Goal: Use online tool/utility: Utilize a website feature to perform a specific function

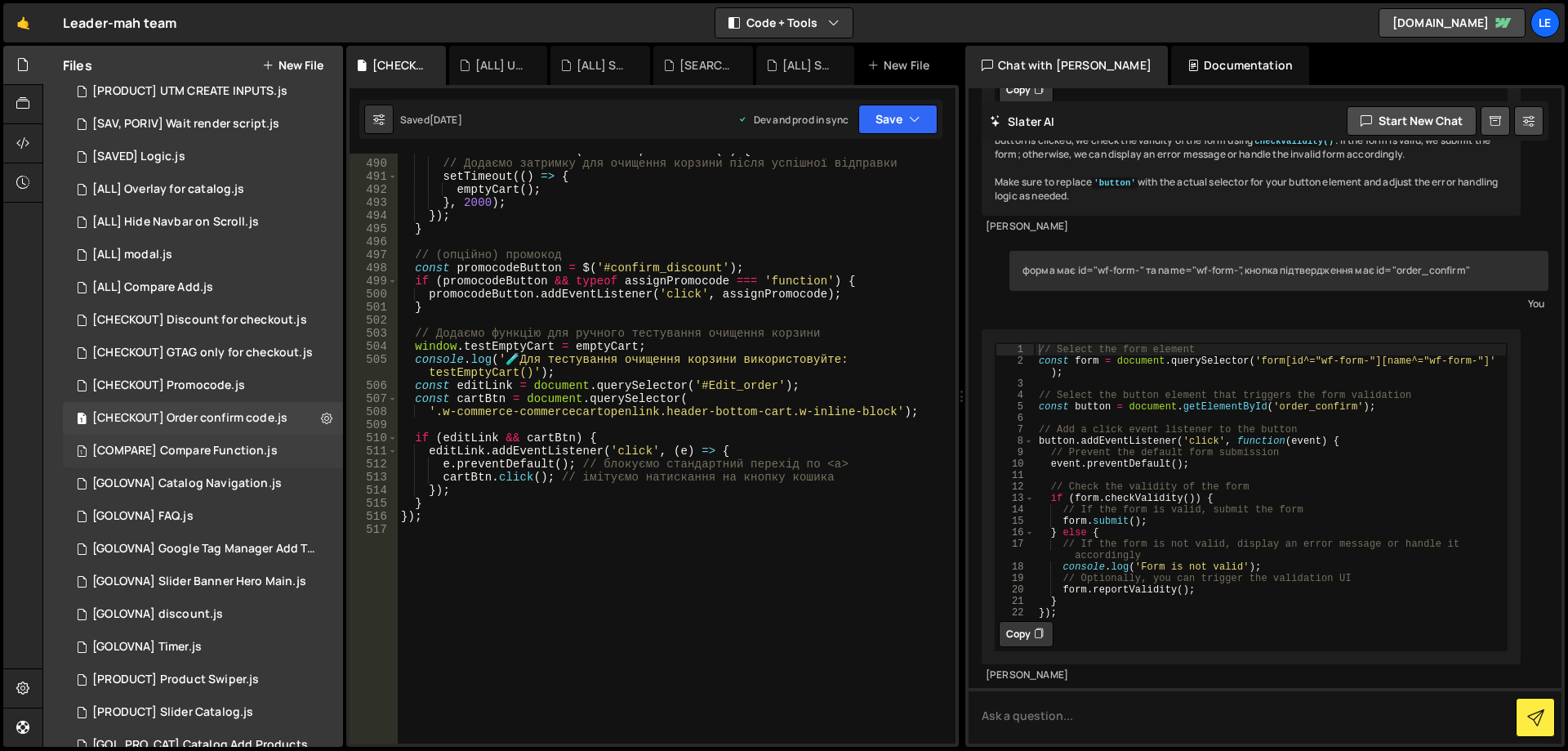
scroll to position [490, 0]
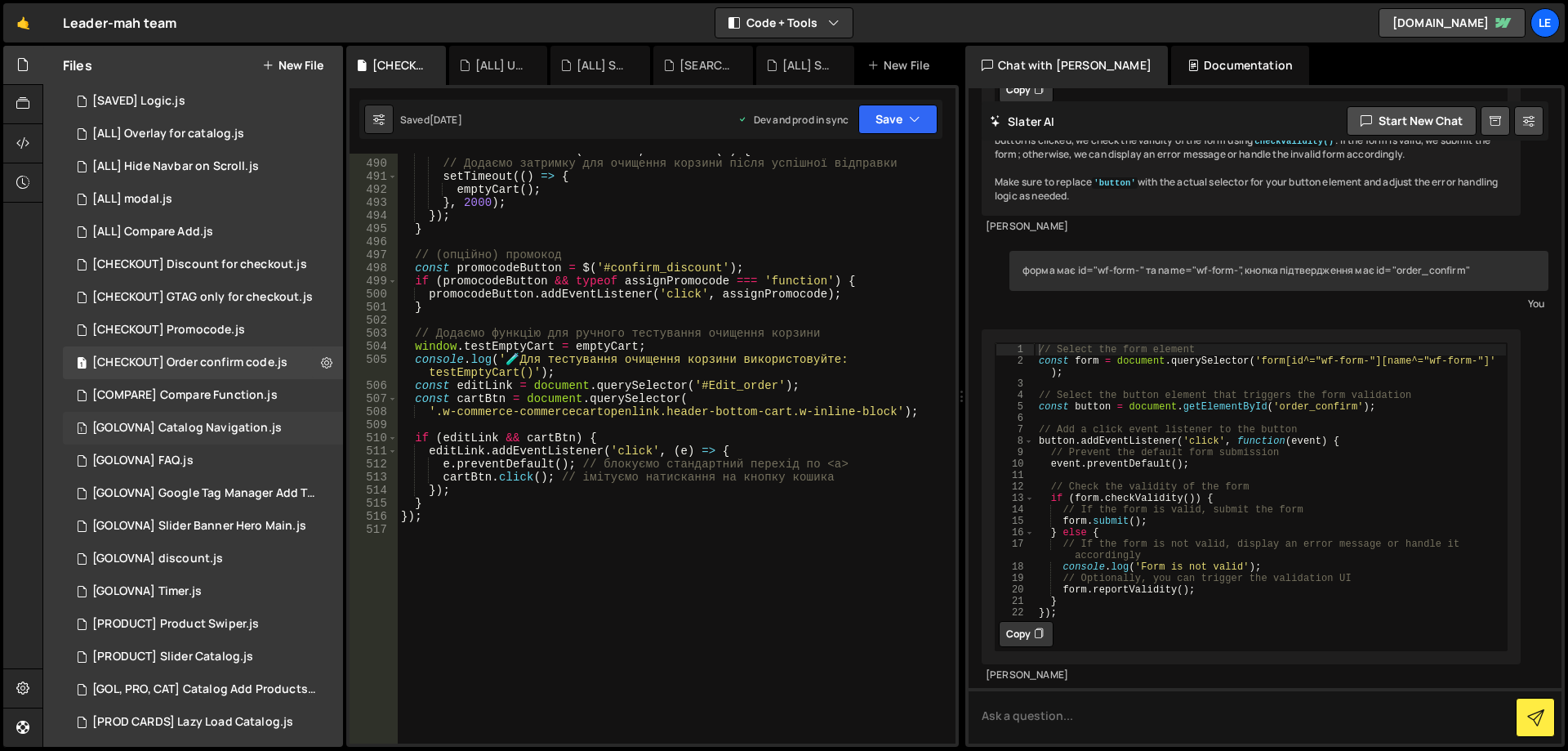
click at [248, 435] on div "[GOLOVNA] Catalog Navigation.js" at bounding box center [187, 428] width 189 height 15
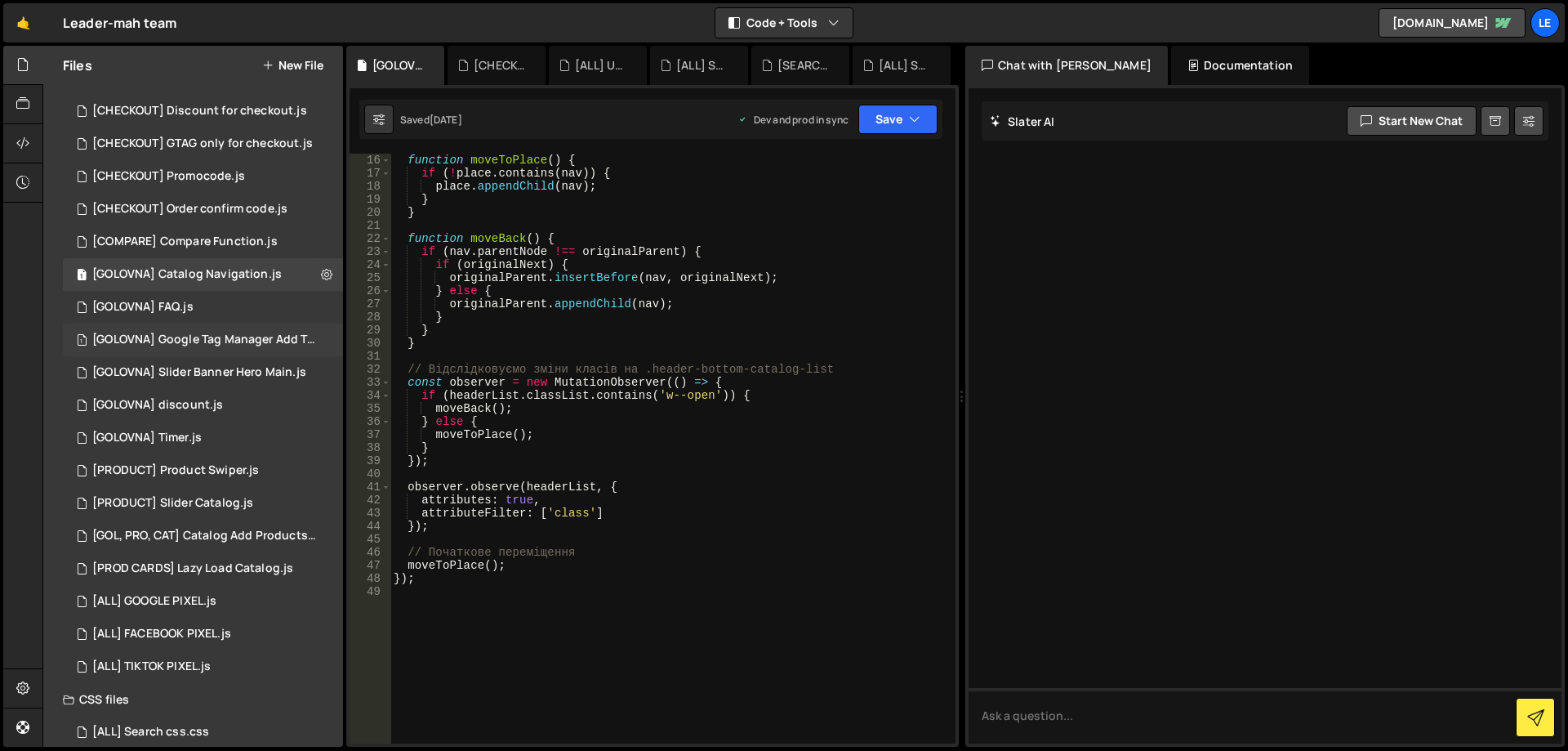
scroll to position [653, 0]
click at [233, 467] on div "[PRODUCT] Product Swiper.js" at bounding box center [175, 461] width 166 height 15
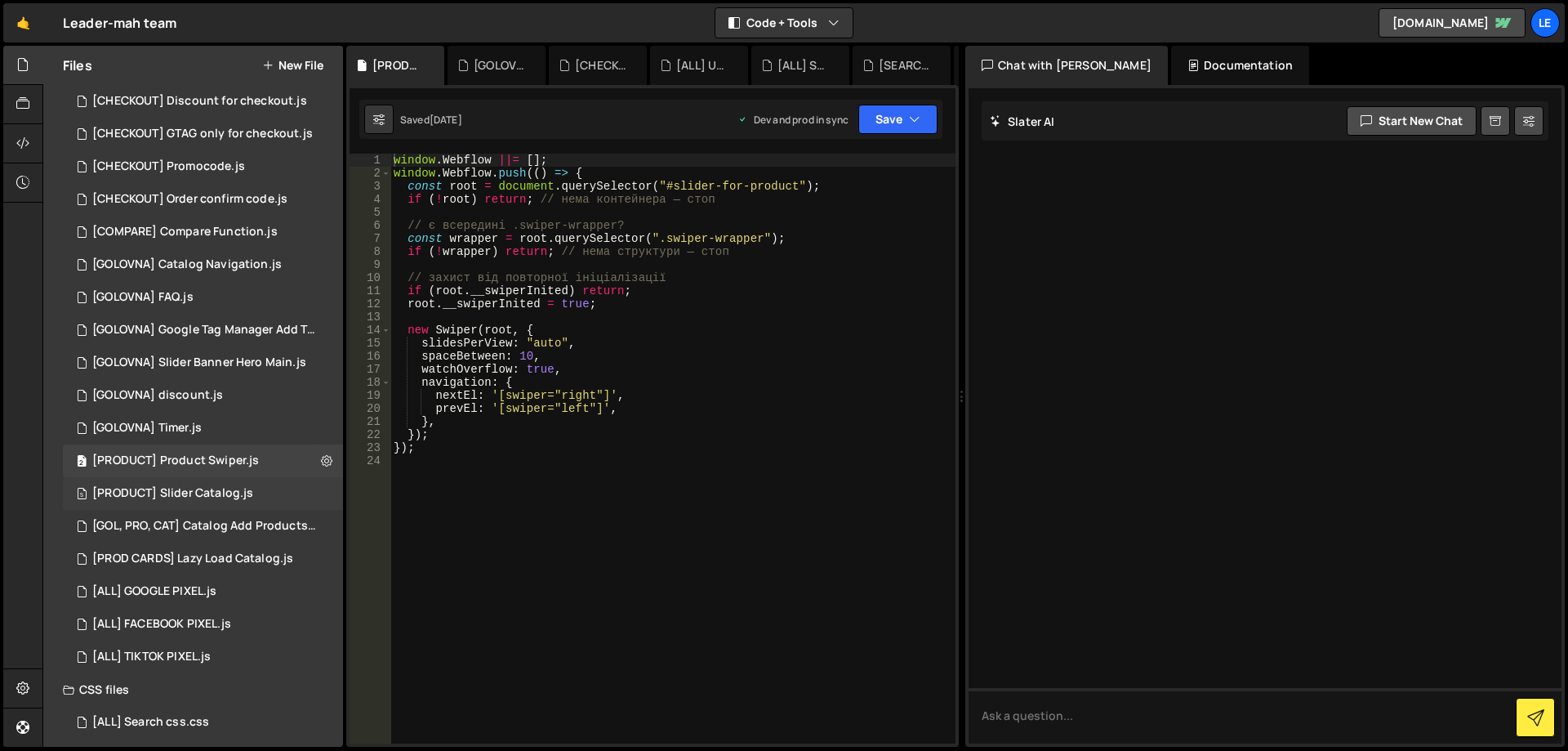
click at [235, 485] on div "5 [PRODUCT] Slider Catalog.js 0" at bounding box center [203, 494] width 280 height 33
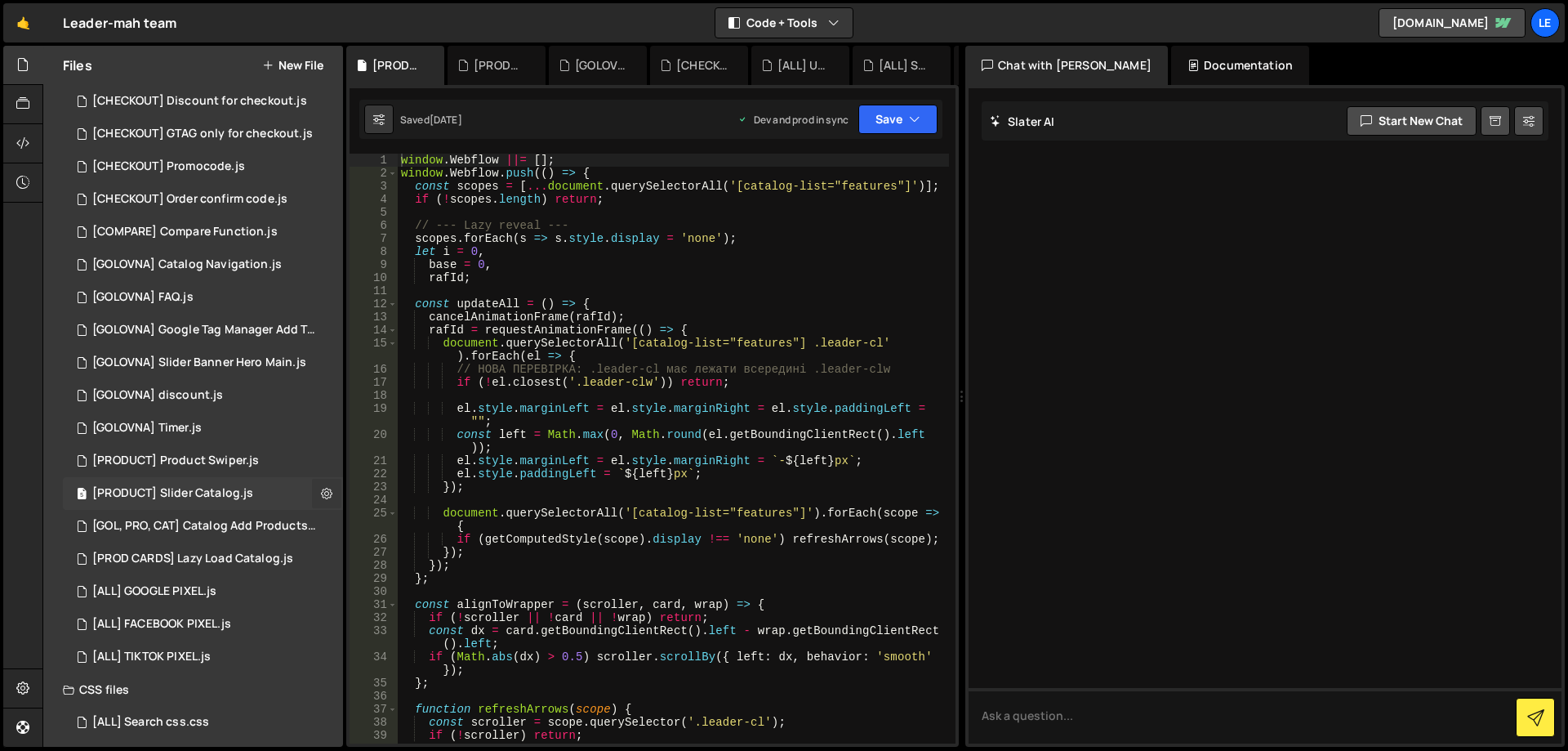
click at [321, 494] on icon at bounding box center [327, 493] width 11 height 16
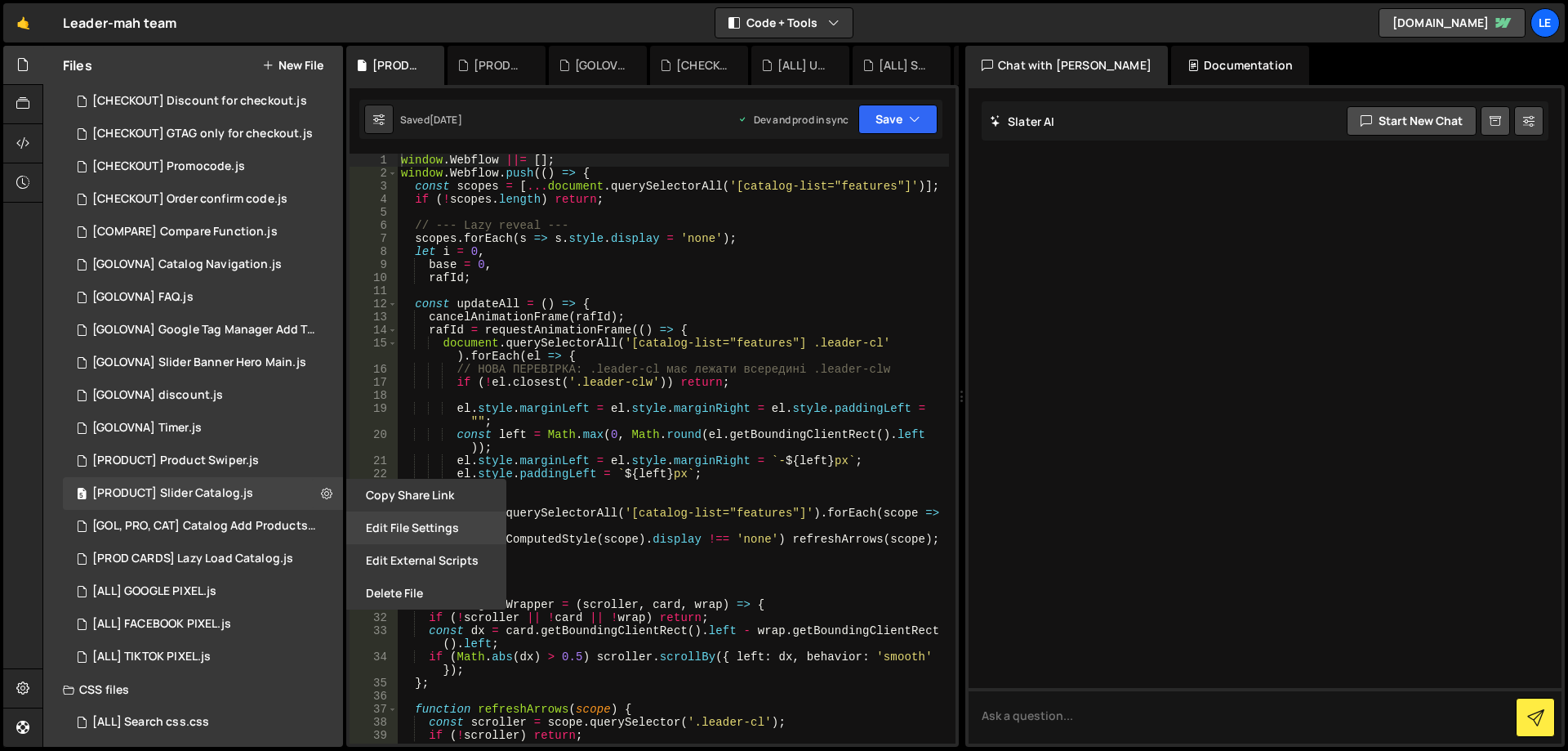
click at [401, 521] on button "Edit File Settings" at bounding box center [425, 528] width 160 height 33
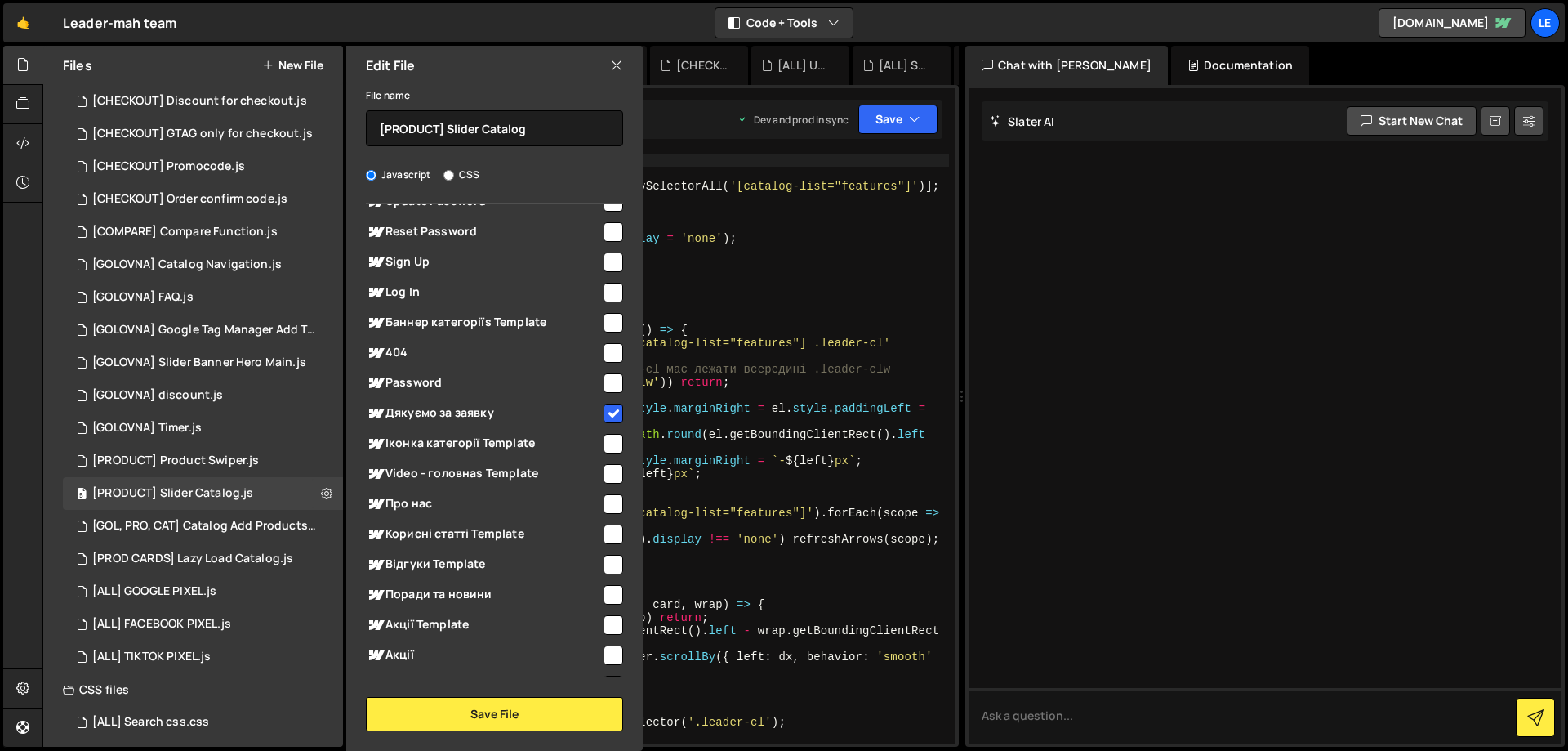
scroll to position [1144, 0]
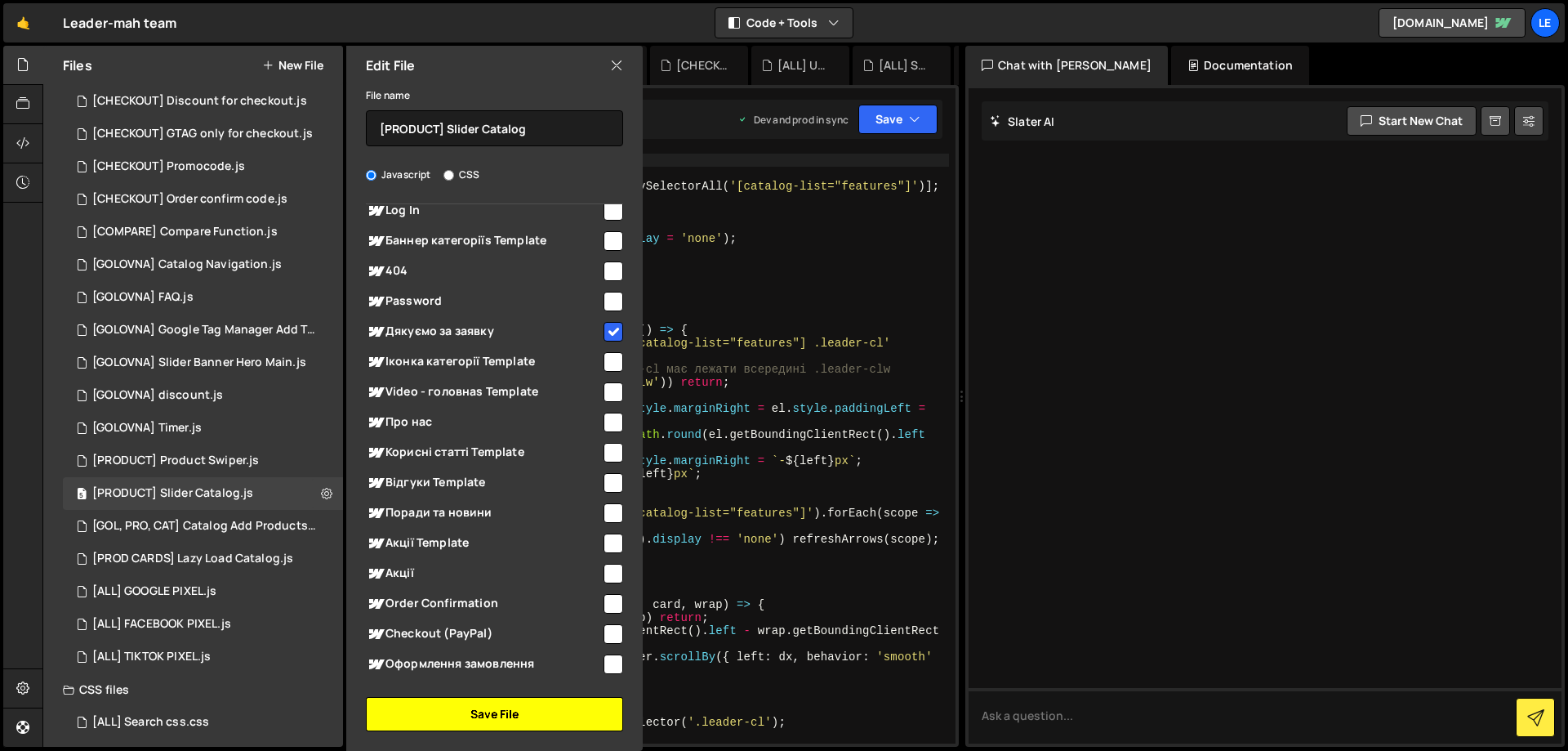
click at [546, 707] on button "Save File" at bounding box center [494, 714] width 257 height 34
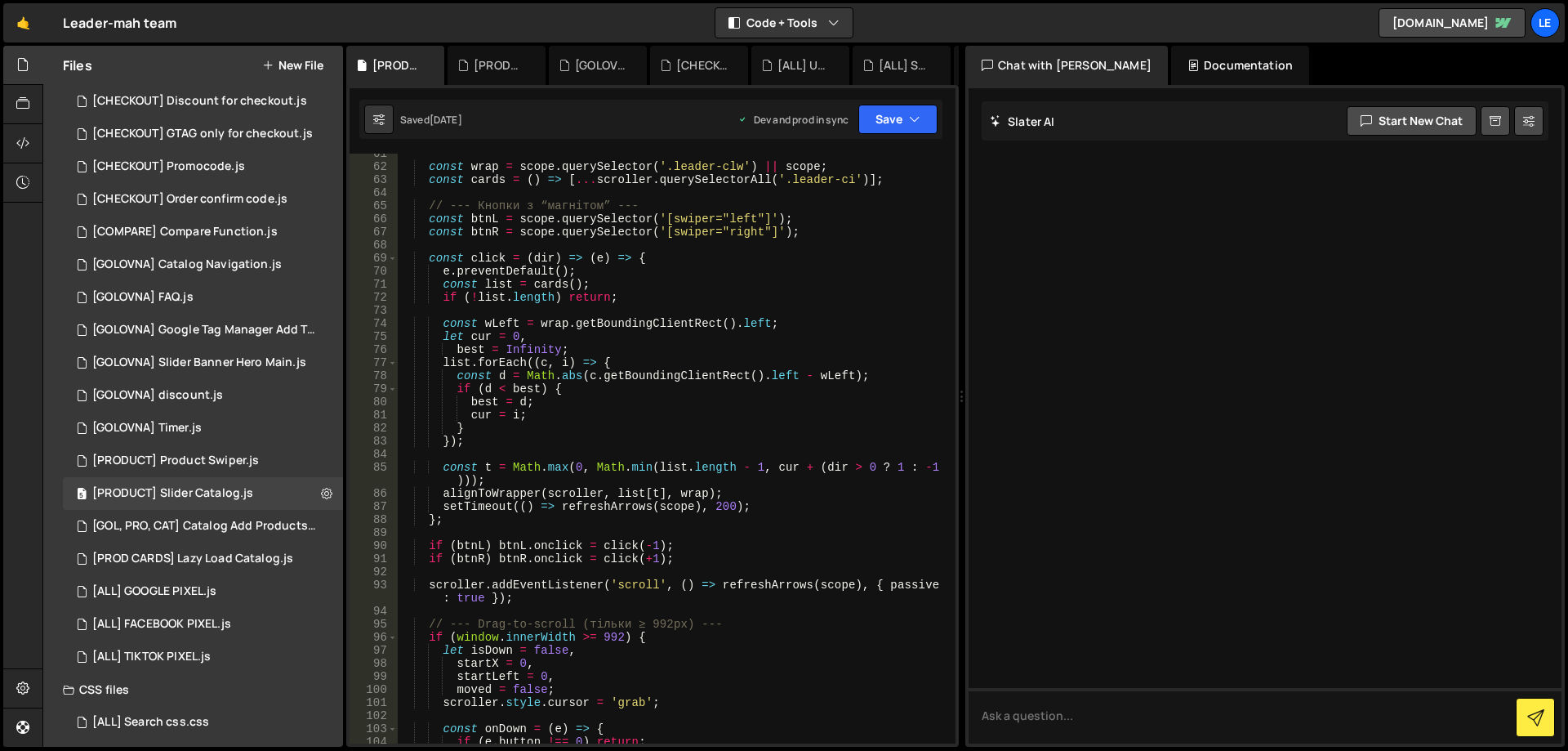
scroll to position [735, 0]
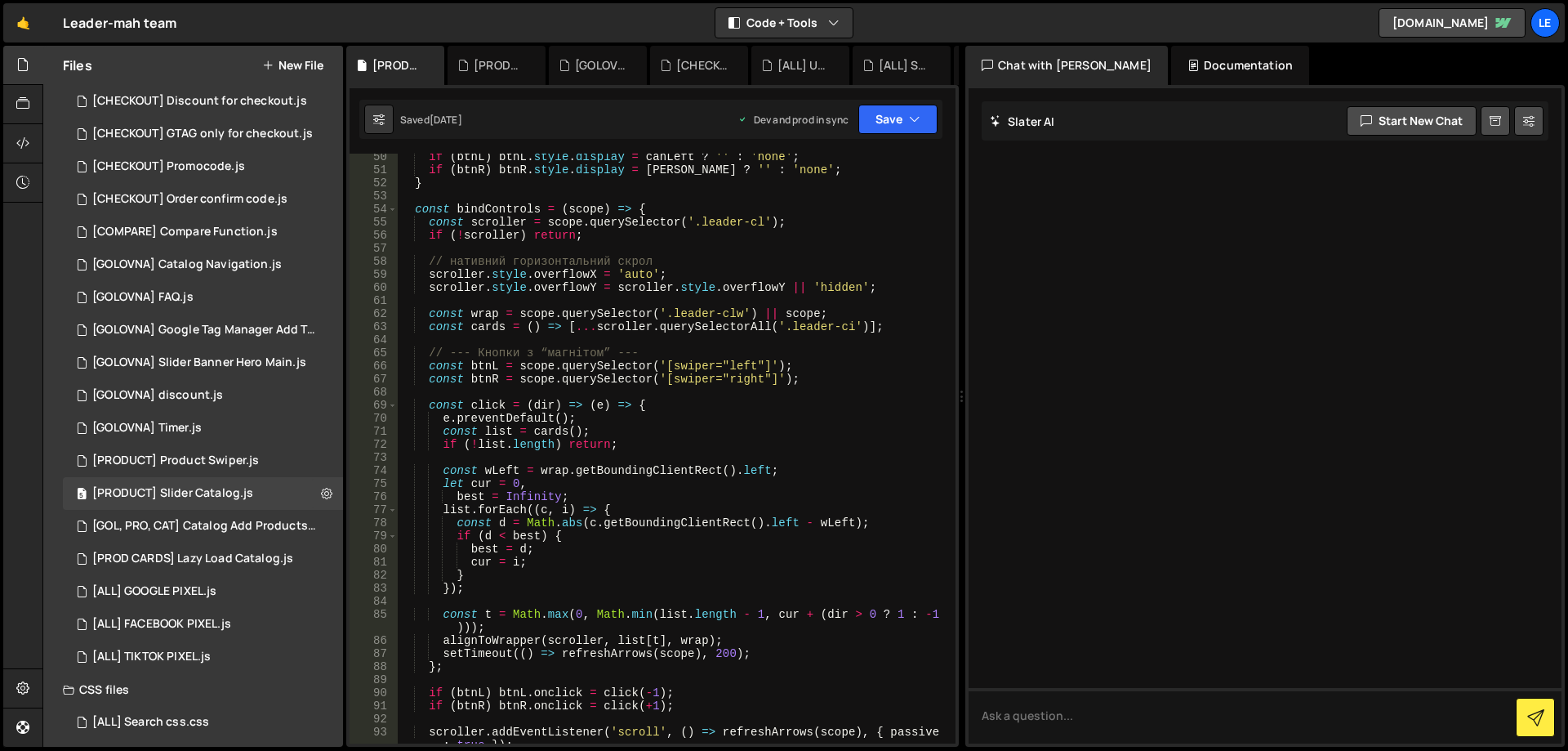
type textarea "const btnR = scope.querySelector('[swiper="right"]');"
click at [702, 377] on div "if ( btnL ) btnL . style . display = canLeft ? '' : 'none' ; if ( btnR ) btnR .…" at bounding box center [673, 457] width 551 height 616
click at [757, 375] on div "if ( btnL ) btnL . style . display = canLeft ? '' : 'none' ; if ( btnR ) btnR .…" at bounding box center [673, 457] width 551 height 616
